Goal: Check status

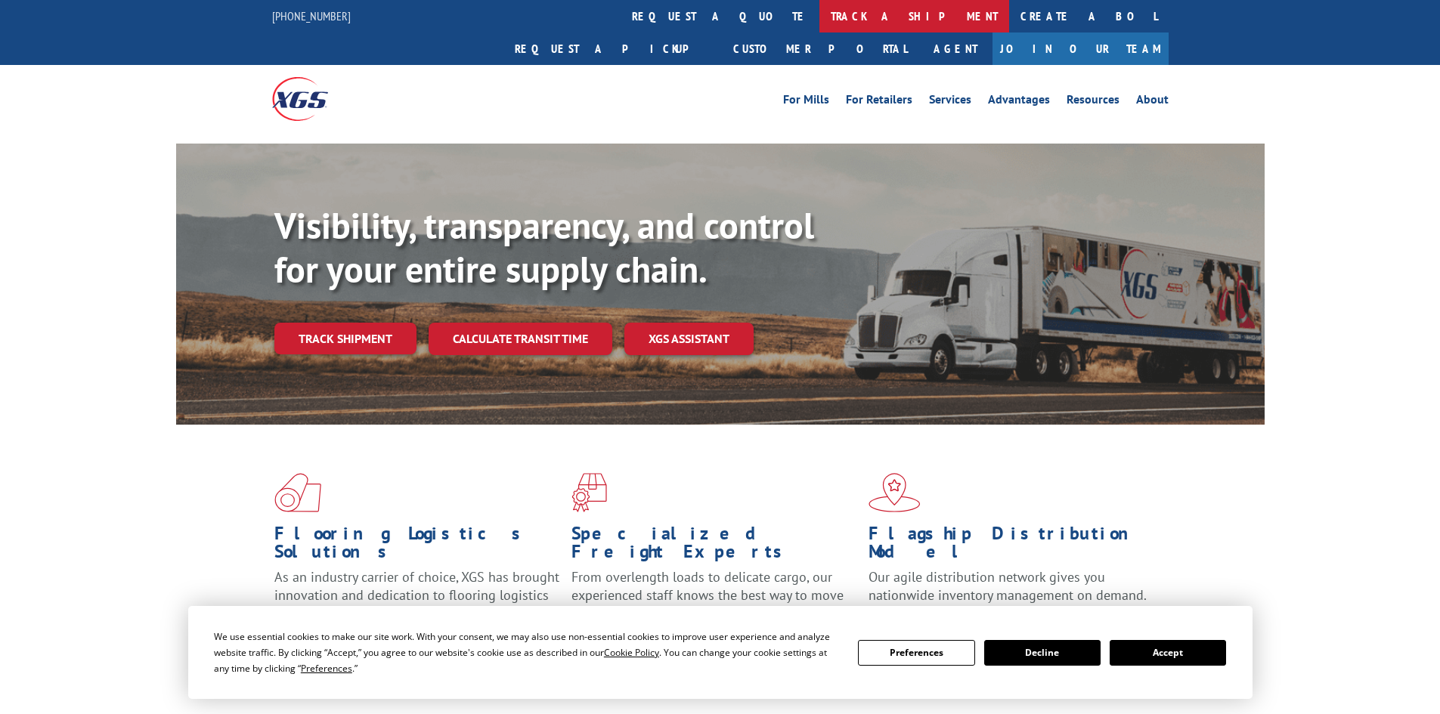
click at [820, 19] on link "track a shipment" at bounding box center [915, 16] width 190 height 33
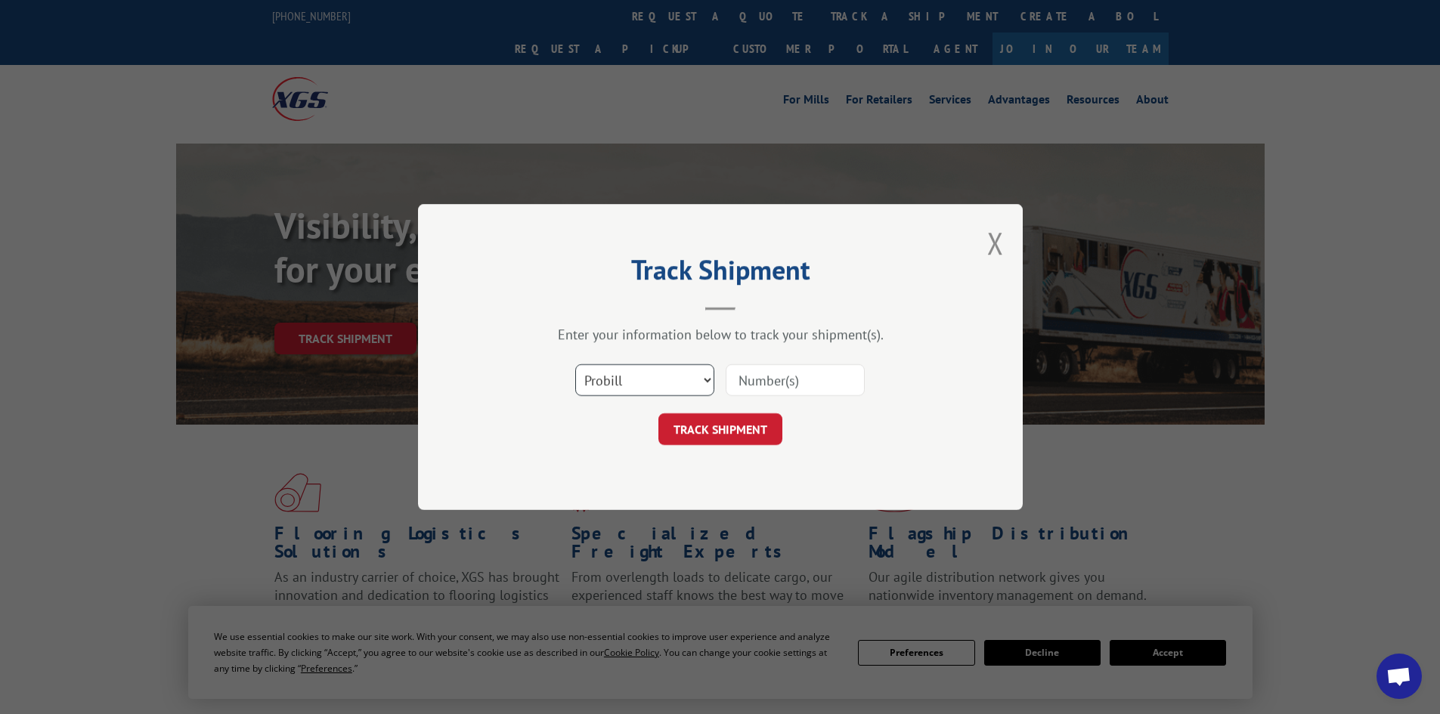
click at [674, 378] on select "Select category... Probill BOL PO" at bounding box center [644, 380] width 139 height 32
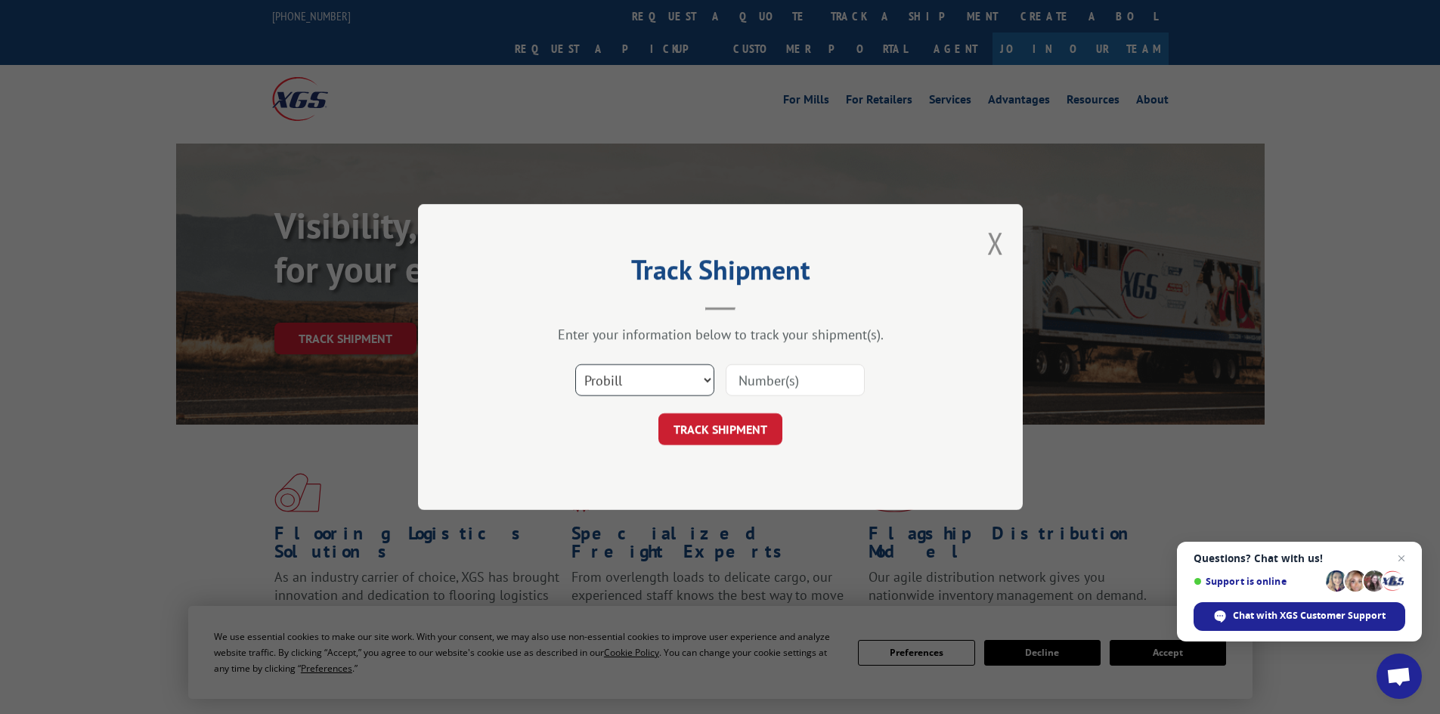
select select "bol"
click at [575, 364] on select "Select category... Probill BOL PO" at bounding box center [644, 380] width 139 height 32
click at [736, 384] on input at bounding box center [795, 380] width 139 height 32
type input "2880622"
click button "TRACK SHIPMENT" at bounding box center [720, 430] width 124 height 32
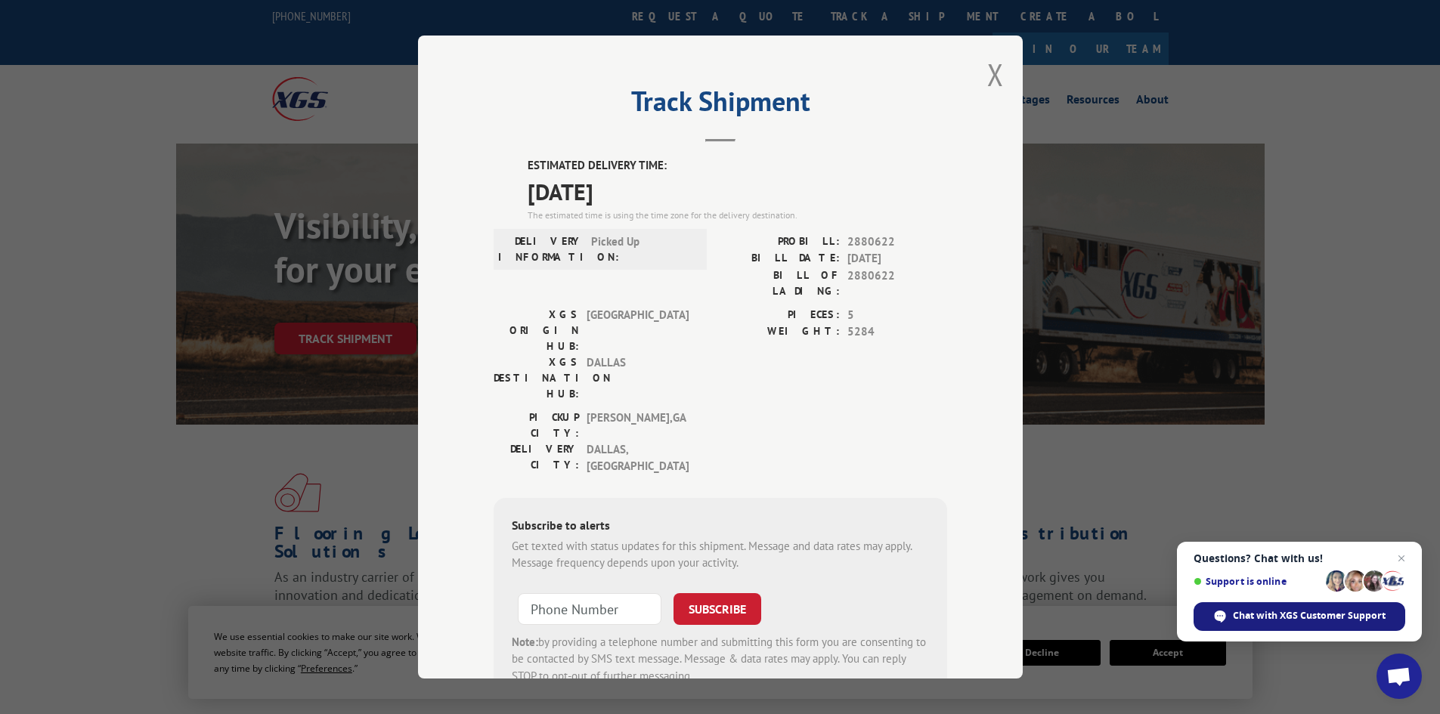
click at [1284, 618] on span "Chat with XGS Customer Support" at bounding box center [1309, 616] width 153 height 14
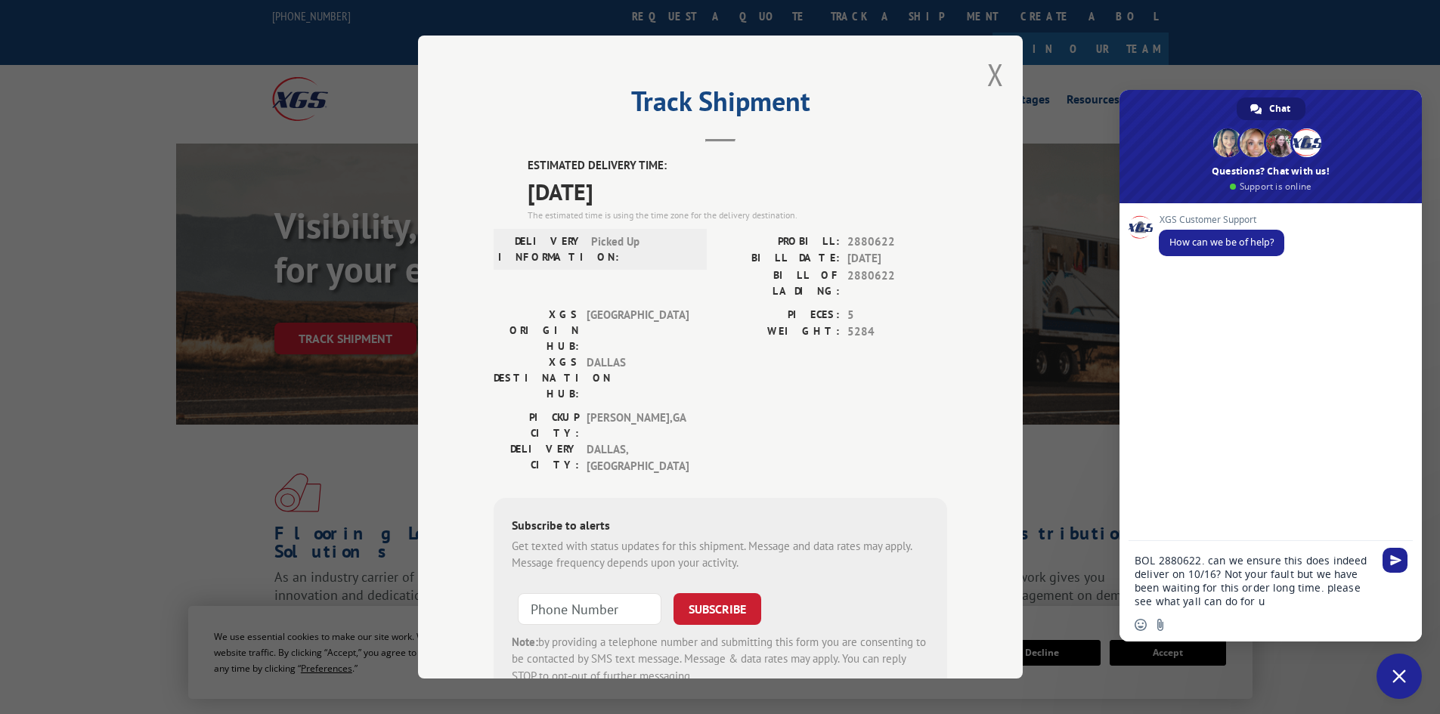
type textarea "BOL 2880622. can we ensure this does indeed deliver on 10/16? Not your fault bu…"
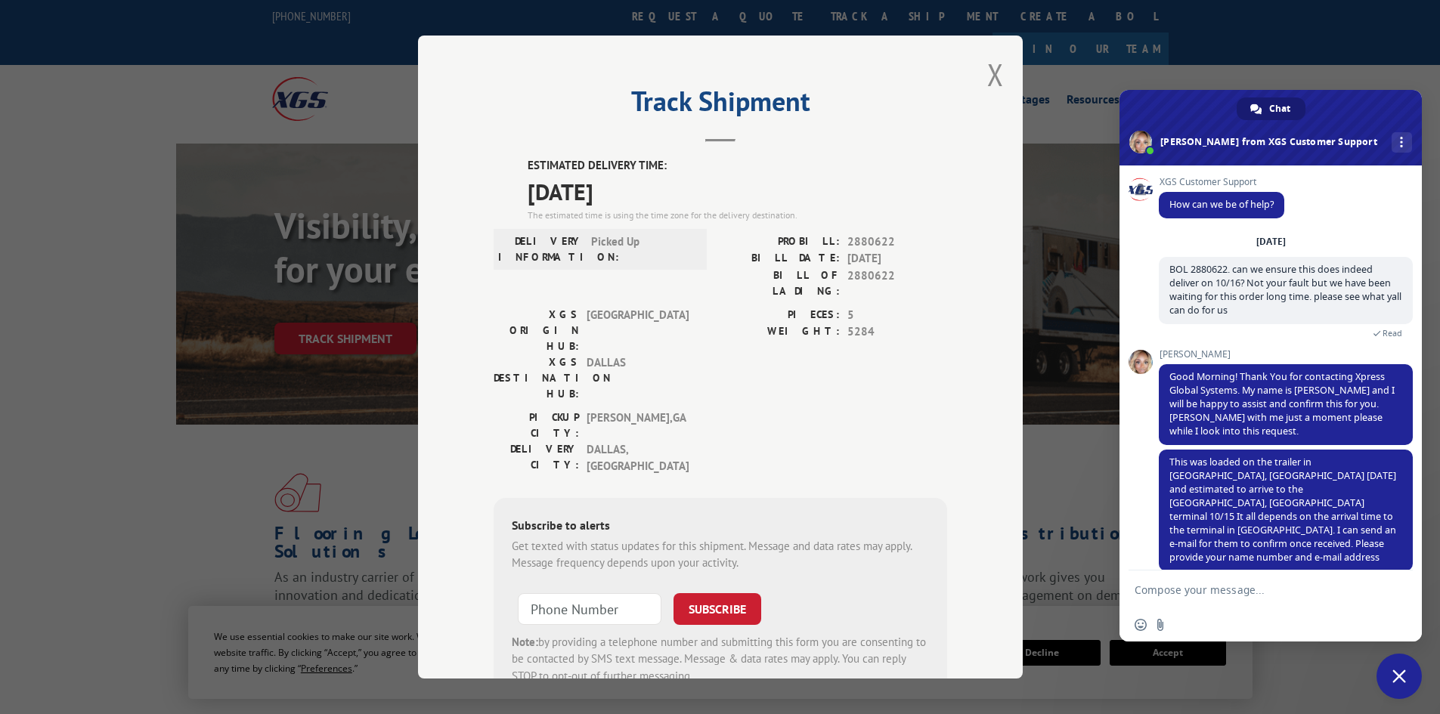
click at [1201, 587] on textarea "Compose your message..." at bounding box center [1254, 591] width 239 height 14
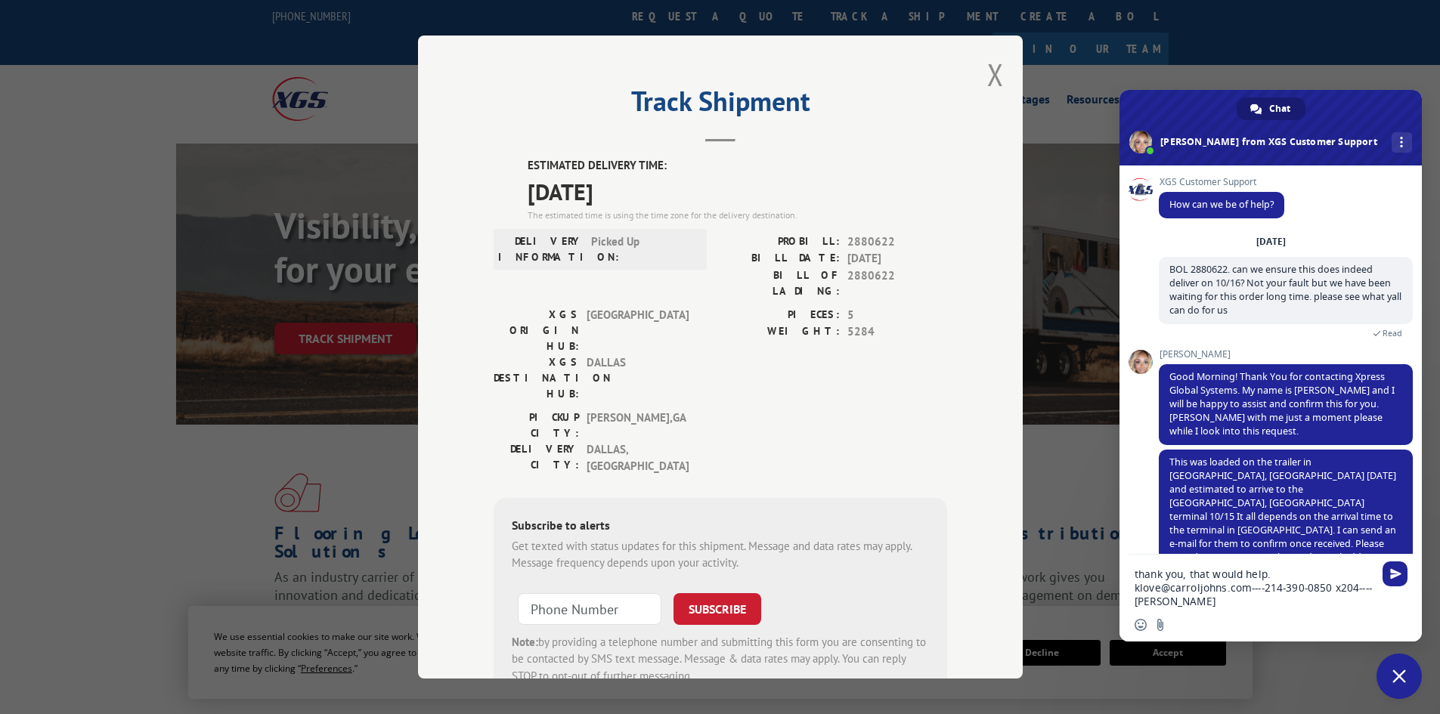
type textarea "thank you, that would help. klove@carroljohns.com----214-390-0850 x204----[PERS…"
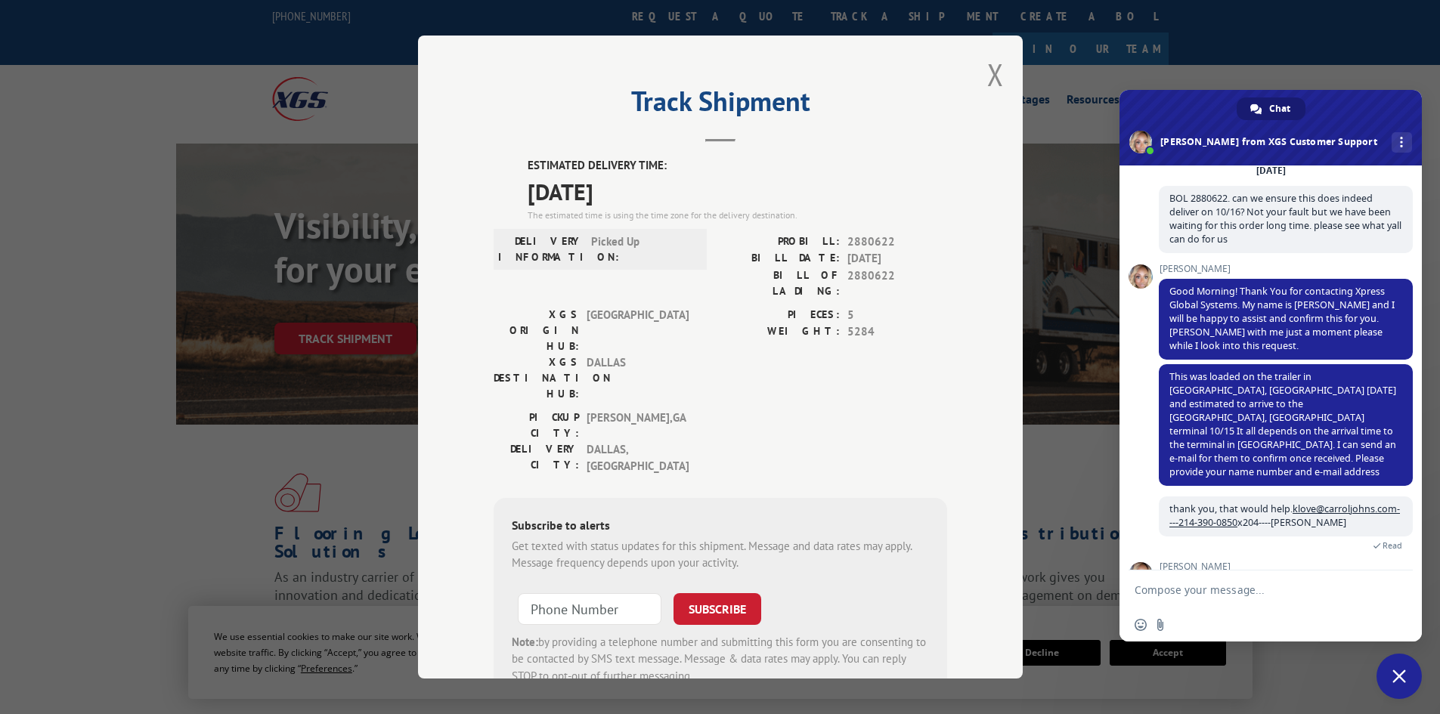
scroll to position [107, 0]
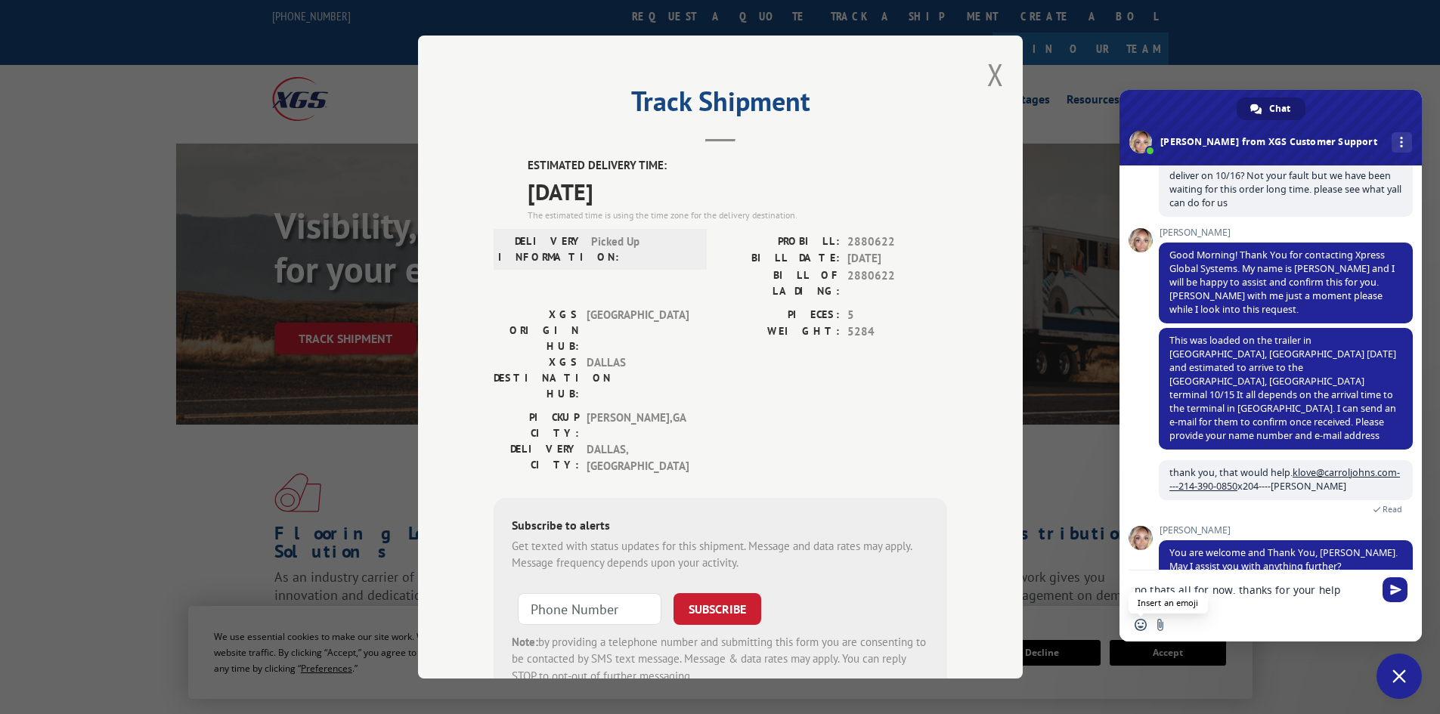
click at [1140, 621] on span "Insert an emoji" at bounding box center [1141, 625] width 12 height 12
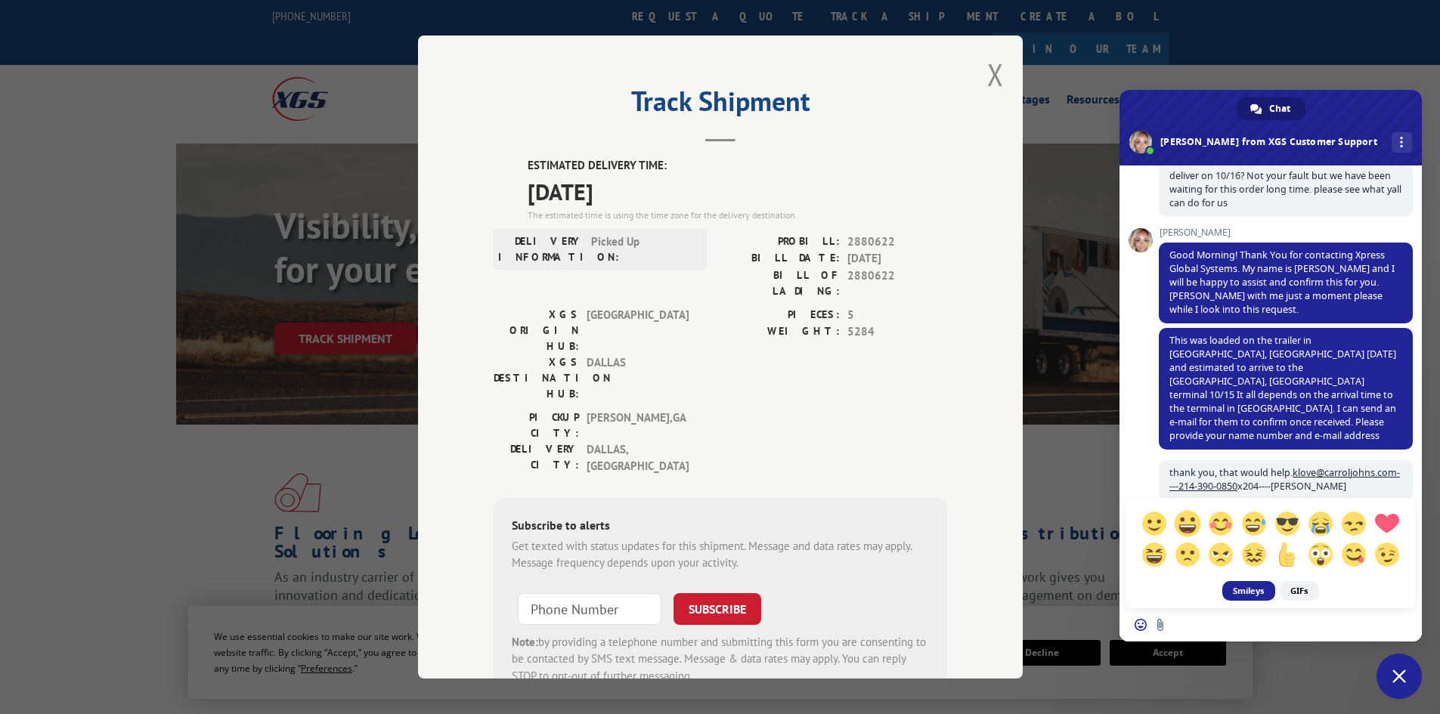
click at [1192, 527] on span at bounding box center [1187, 523] width 26 height 26
type textarea "no thats all for now. thanks for your help :D"
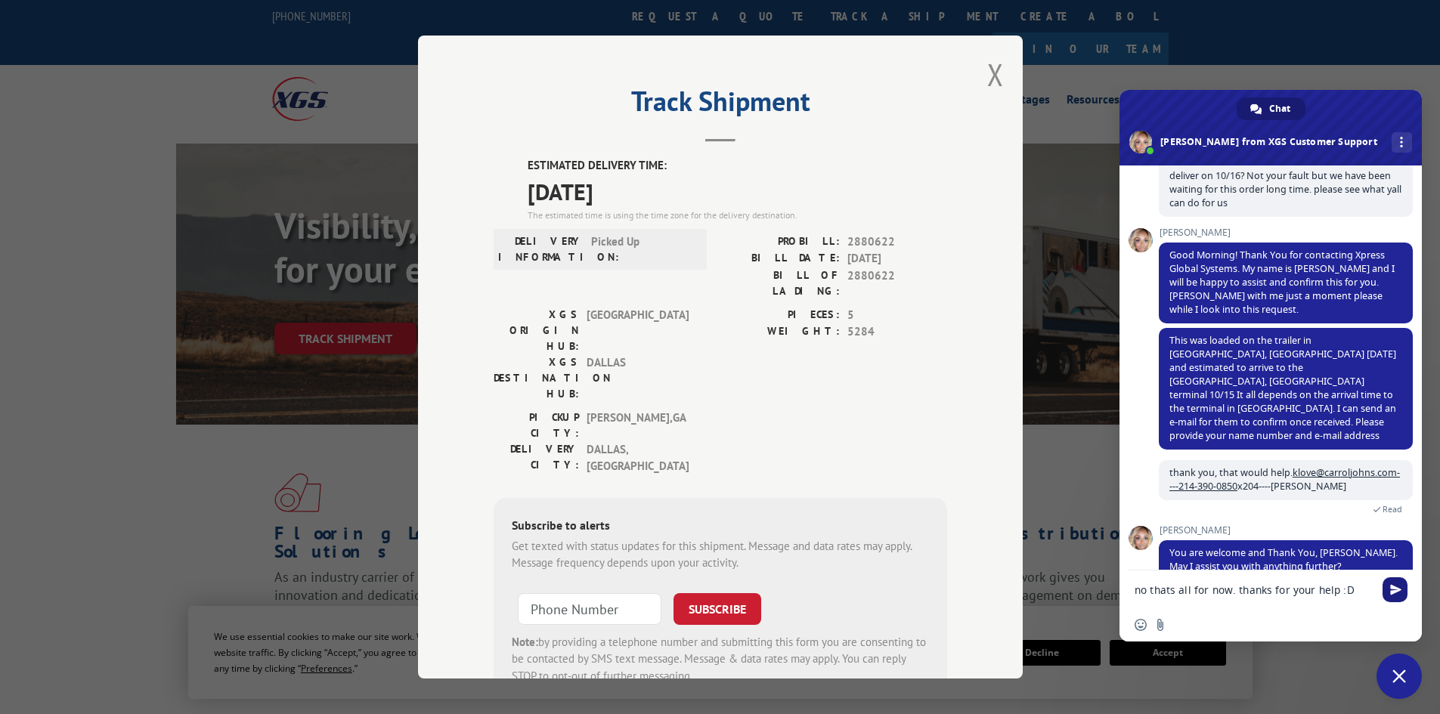
click at [1399, 584] on span "Send" at bounding box center [1395, 590] width 25 height 25
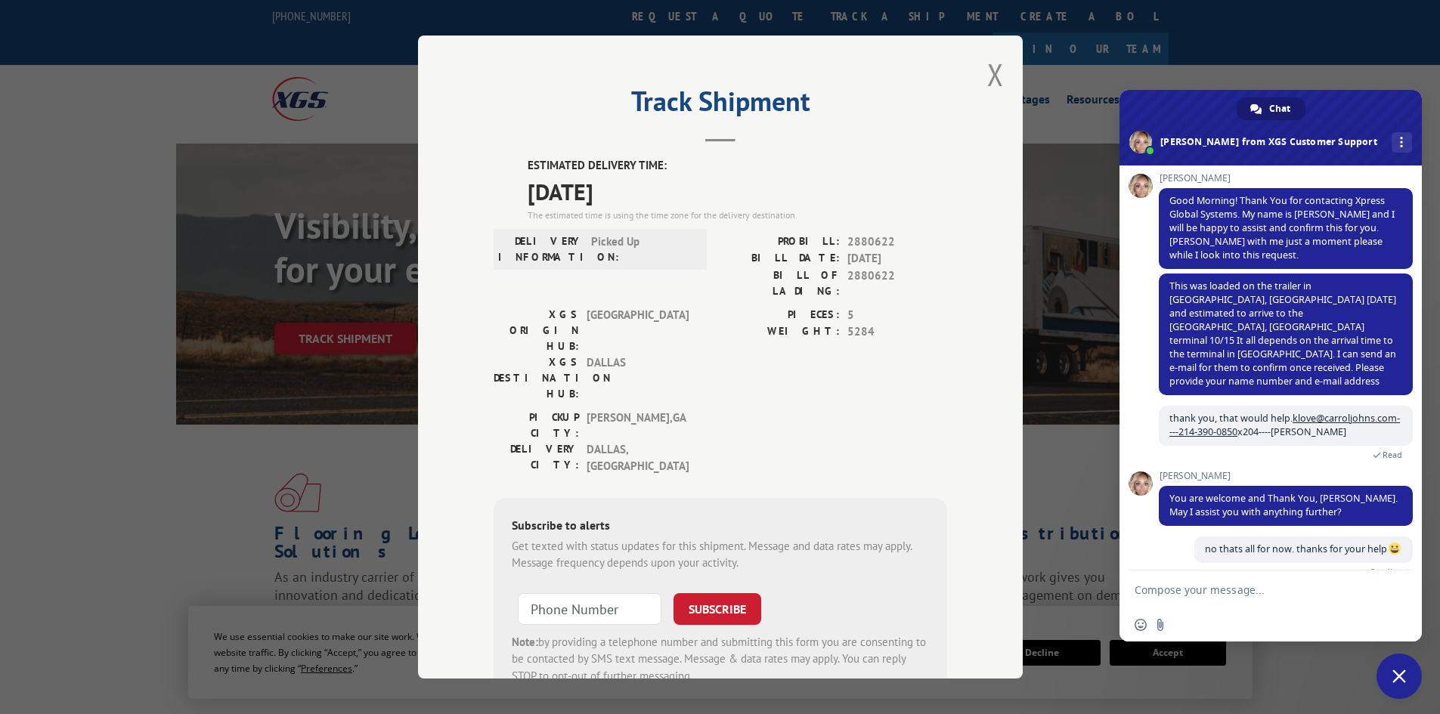
scroll to position [144, 0]
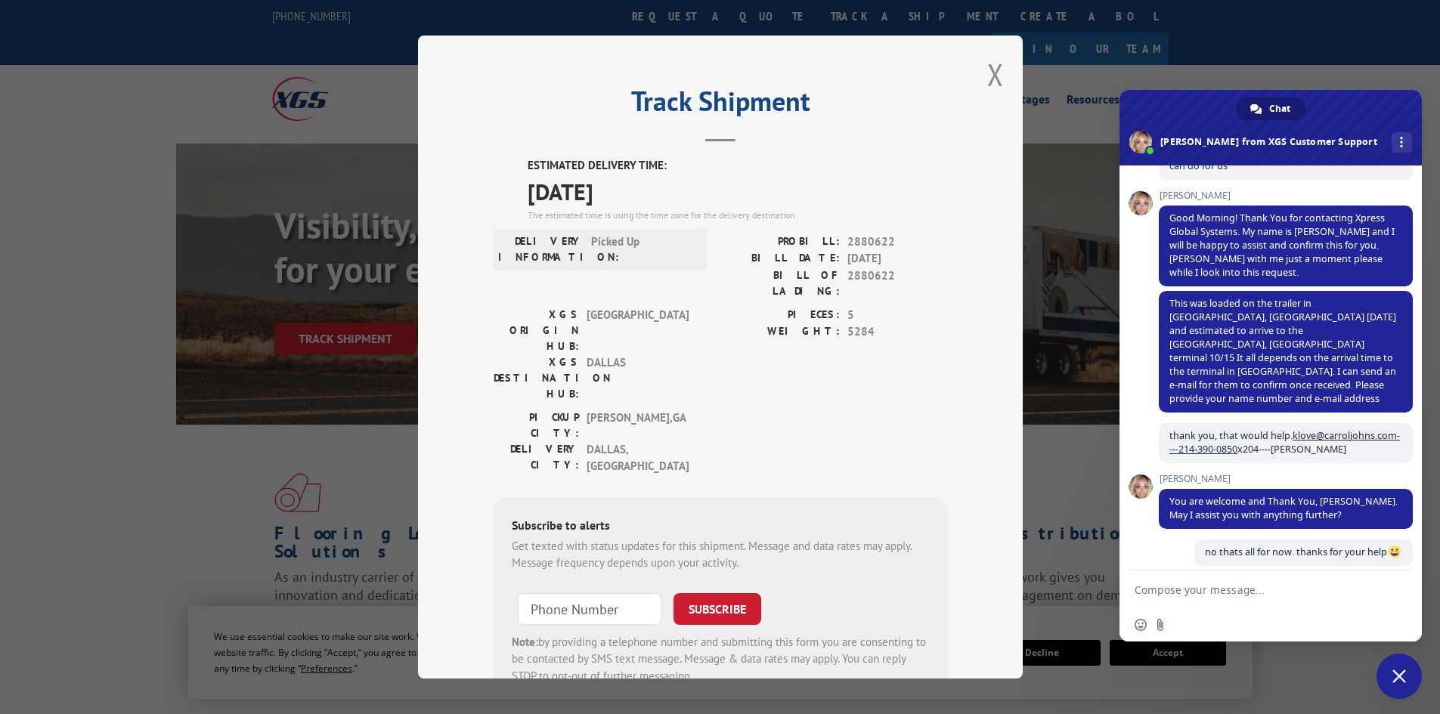
click at [1398, 666] on span "Close chat" at bounding box center [1399, 676] width 45 height 45
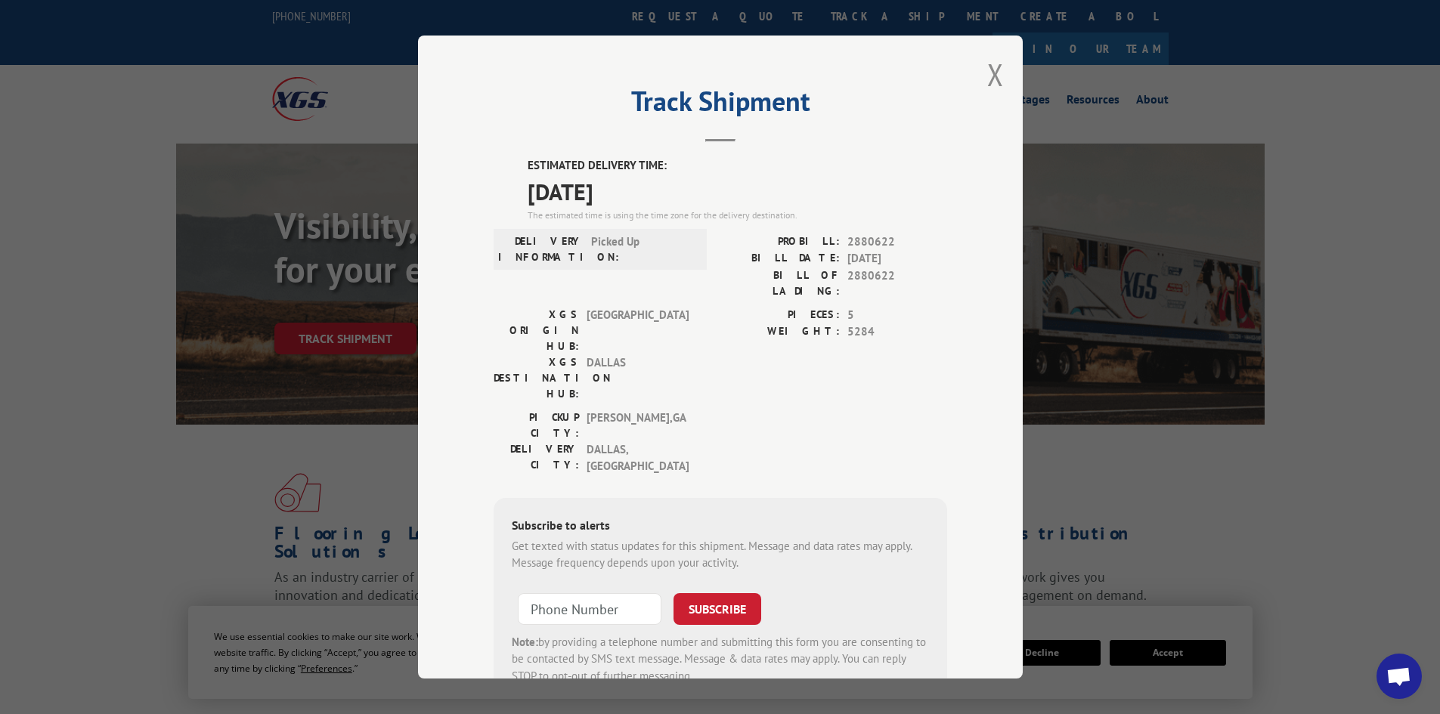
click at [987, 70] on button "Close modal" at bounding box center [995, 74] width 17 height 40
